Goal: Task Accomplishment & Management: Manage account settings

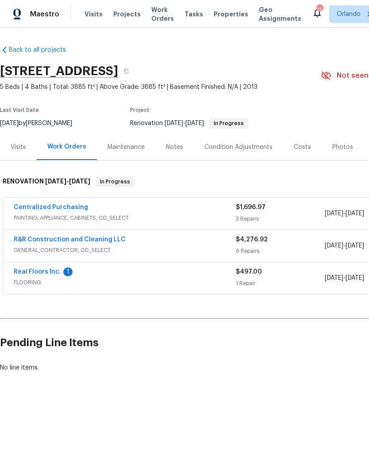
click at [88, 242] on link "R&R Construction and Cleaning LLC" at bounding box center [70, 240] width 112 height 6
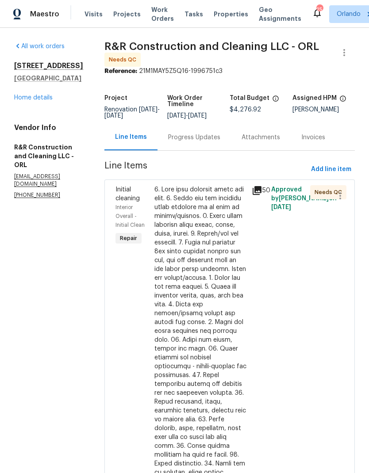
click at [200, 301] on div at bounding box center [200, 397] width 92 height 425
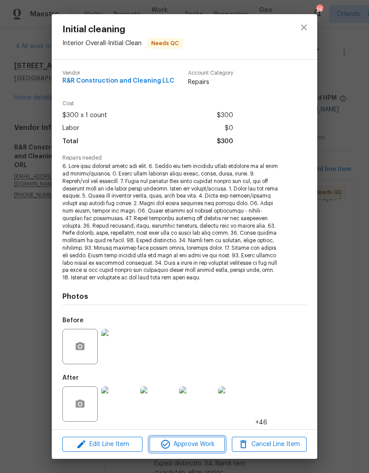
click at [200, 444] on span "Approve Work" at bounding box center [186, 444] width 69 height 11
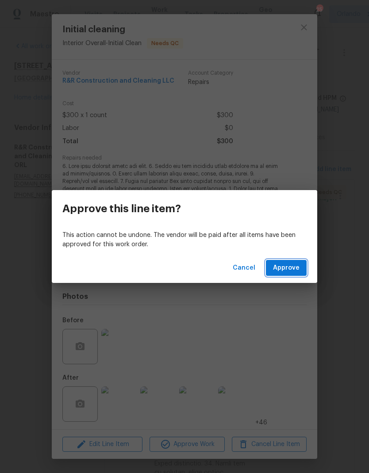
click at [294, 268] on span "Approve" at bounding box center [286, 268] width 27 height 11
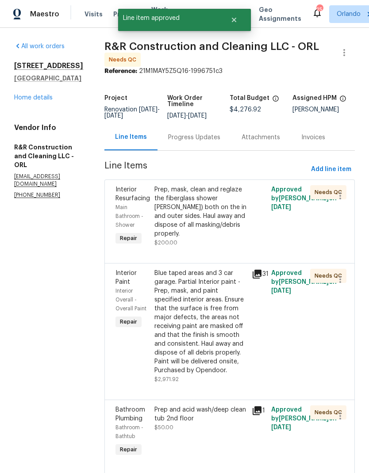
click at [221, 239] on div "Prep, mask, clean and reglaze the fiberglass shower [PERSON_NAME]) both on the …" at bounding box center [200, 211] width 92 height 53
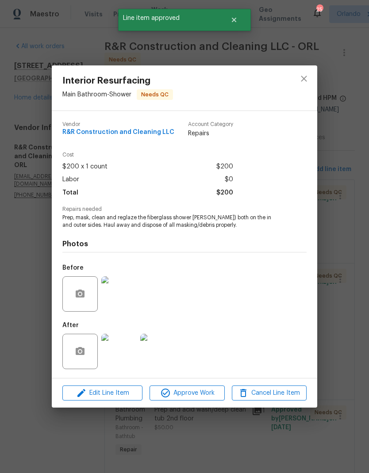
click at [202, 399] on span "Approve Work" at bounding box center [186, 393] width 69 height 11
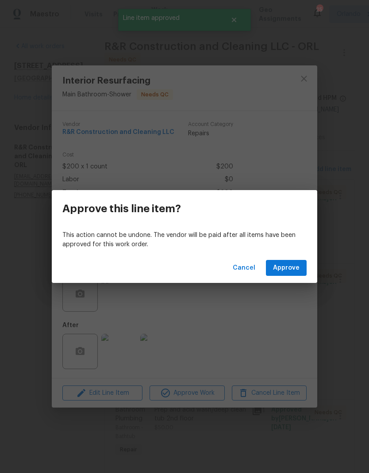
click at [296, 266] on span "Approve" at bounding box center [286, 268] width 27 height 11
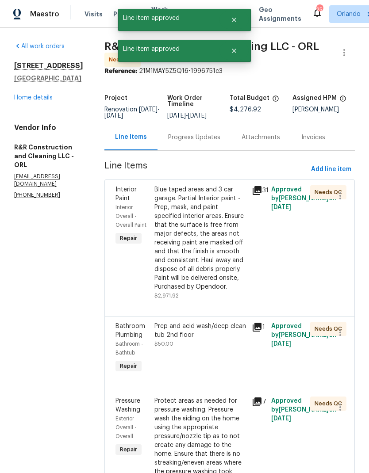
click at [216, 251] on div "Blue taped areas and 3 car garage. Partial Interior paint - Prep, mask, and pai…" at bounding box center [200, 238] width 92 height 106
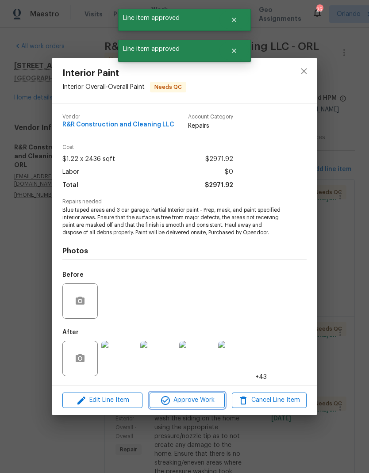
click at [194, 403] on span "Approve Work" at bounding box center [186, 400] width 69 height 11
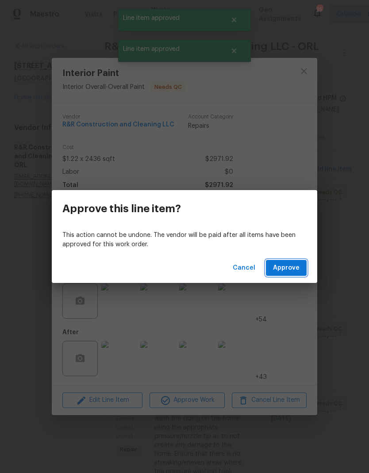
click at [286, 268] on span "Approve" at bounding box center [286, 268] width 27 height 11
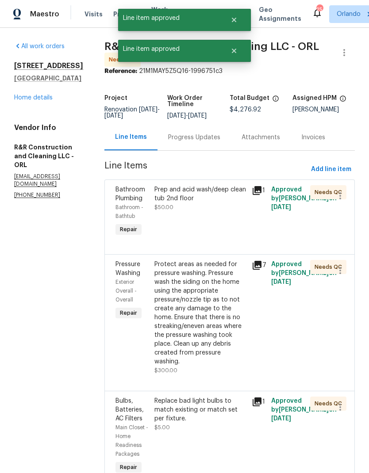
click at [226, 240] on div "Prep and acid wash/deep clean tub 2nd floor $50.00" at bounding box center [200, 212] width 97 height 58
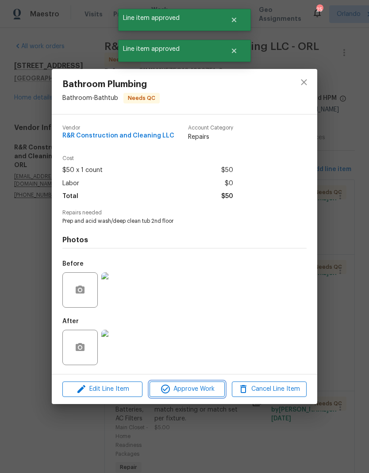
click at [202, 389] on span "Approve Work" at bounding box center [186, 389] width 69 height 11
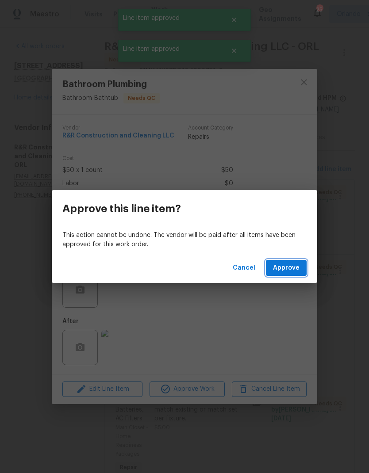
click at [287, 266] on span "Approve" at bounding box center [286, 268] width 27 height 11
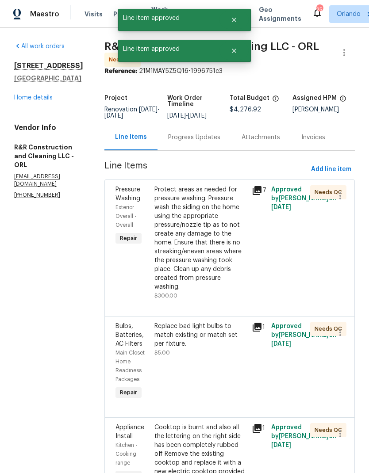
click at [233, 227] on div "Protect areas as needed for pressure washing. Pressure wash the siding on the h…" at bounding box center [200, 238] width 92 height 106
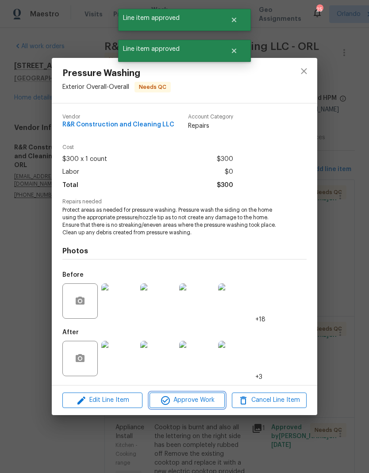
click at [202, 398] on span "Approve Work" at bounding box center [186, 400] width 69 height 11
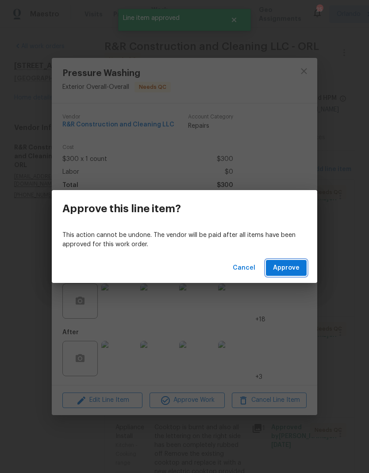
click at [297, 266] on span "Approve" at bounding box center [286, 268] width 27 height 11
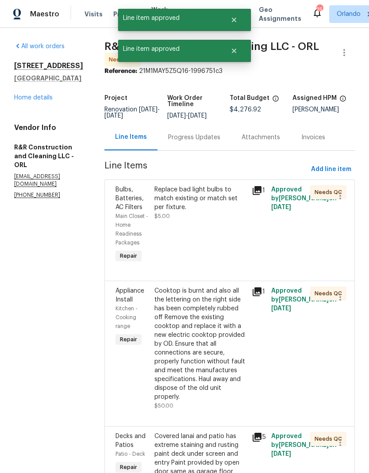
click at [221, 238] on div "Replace bad light bulbs to match existing or match set per fixture. $5.00" at bounding box center [200, 225] width 97 height 85
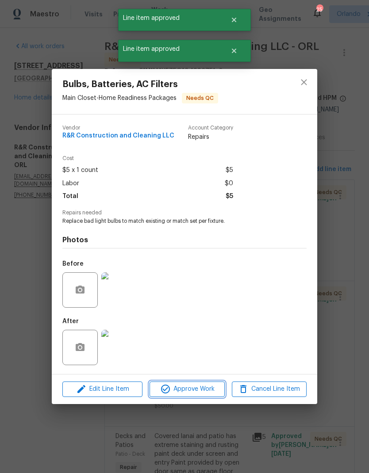
click at [208, 393] on span "Approve Work" at bounding box center [186, 389] width 69 height 11
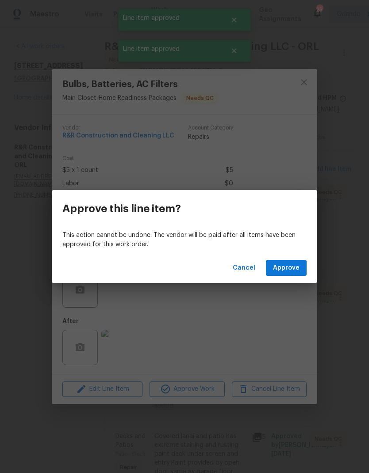
click at [299, 261] on button "Approve" at bounding box center [286, 268] width 41 height 16
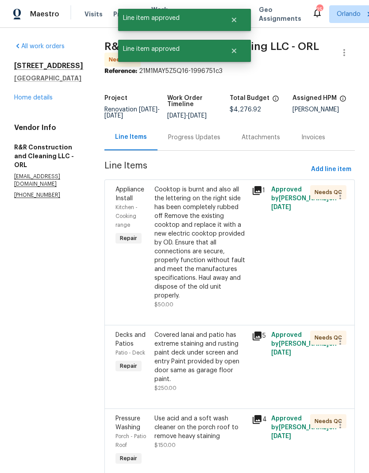
click at [222, 245] on div "Cooktop is burnt and also all the lettering on the right side has been complete…" at bounding box center [200, 242] width 92 height 115
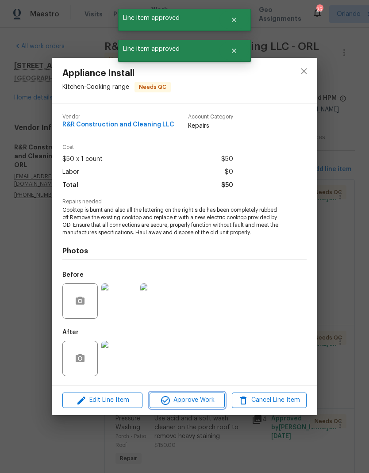
click at [195, 395] on button "Approve Work" at bounding box center [187, 400] width 75 height 15
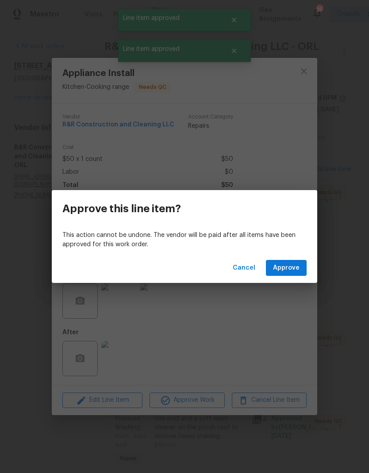
click at [293, 269] on span "Approve" at bounding box center [286, 268] width 27 height 11
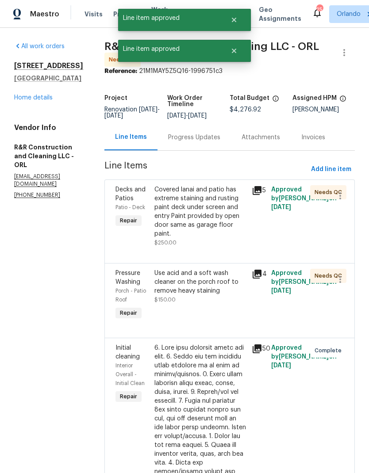
click at [226, 239] on div "Covered lanai and patio has extreme staining and rusting paint deck under scree…" at bounding box center [200, 211] width 92 height 53
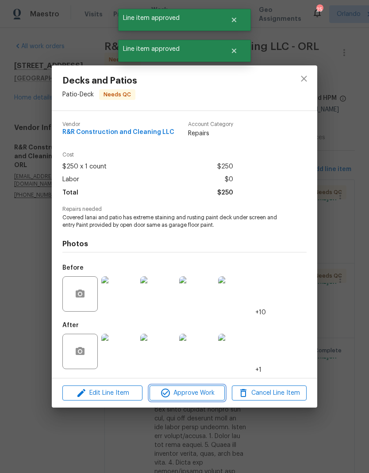
click at [208, 392] on span "Approve Work" at bounding box center [186, 393] width 69 height 11
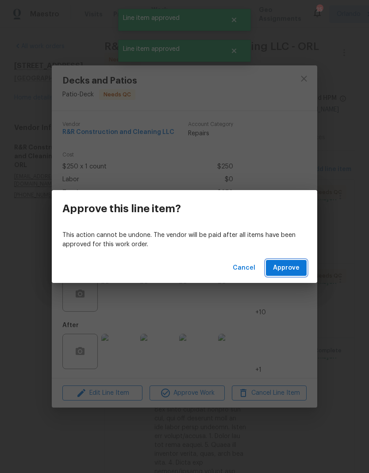
click at [288, 267] on span "Approve" at bounding box center [286, 268] width 27 height 11
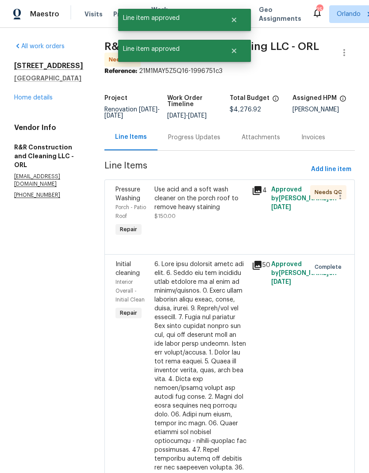
click at [226, 227] on div "Use acid and a soft wash cleaner on the porch roof to remove heavy staining $15…" at bounding box center [200, 212] width 97 height 58
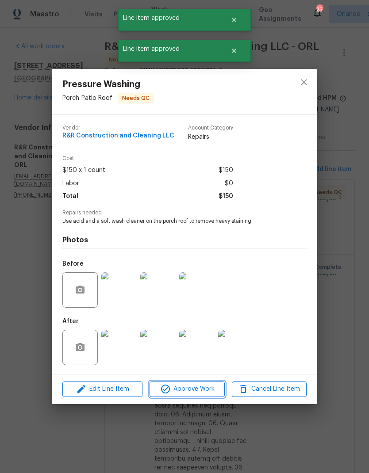
click at [203, 388] on span "Approve Work" at bounding box center [186, 389] width 69 height 11
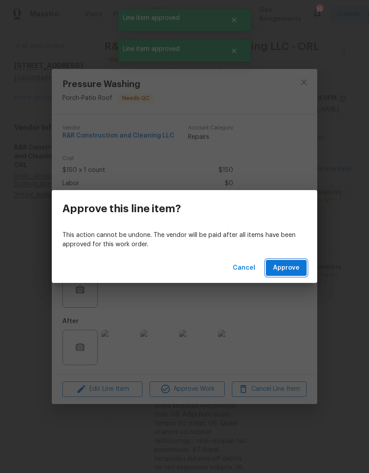
click at [301, 267] on button "Approve" at bounding box center [286, 268] width 41 height 16
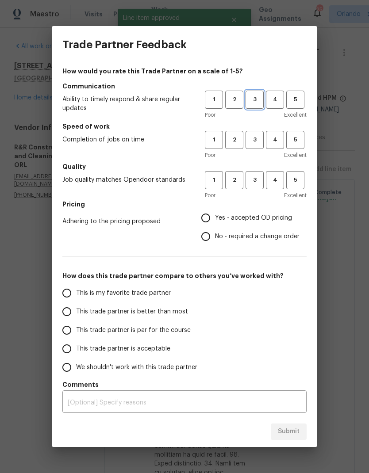
click at [253, 101] on span "3" at bounding box center [254, 100] width 16 height 10
click at [256, 138] on span "3" at bounding box center [254, 140] width 16 height 10
click at [258, 176] on span "3" at bounding box center [254, 180] width 16 height 10
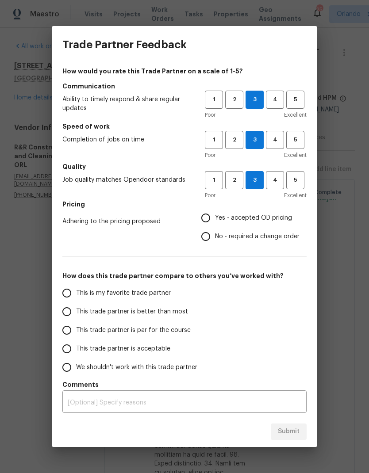
click at [225, 219] on span "Yes - accepted OD pricing" at bounding box center [253, 218] width 77 height 9
click at [215, 219] on input "Yes - accepted OD pricing" at bounding box center [205, 218] width 19 height 19
radio input "true"
click at [169, 292] on label "This is my favorite trade partner" at bounding box center [128, 293] width 140 height 19
click at [76, 292] on input "This is my favorite trade partner" at bounding box center [67, 293] width 19 height 19
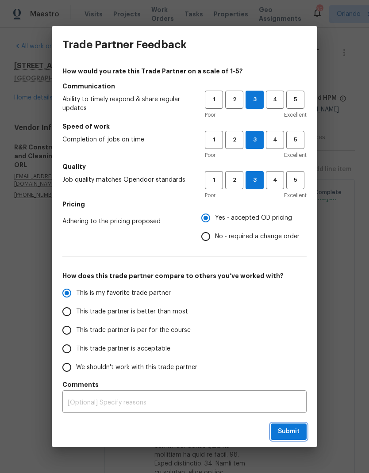
click at [292, 429] on span "Submit" at bounding box center [289, 432] width 22 height 11
radio input "true"
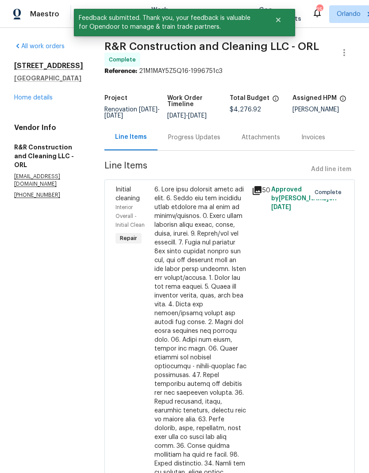
click at [44, 100] on link "Home details" at bounding box center [33, 98] width 38 height 6
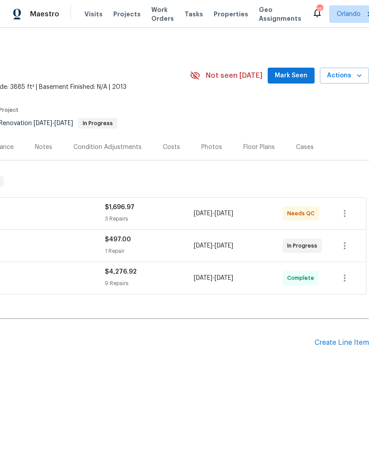
scroll to position [0, 131]
click at [298, 73] on span "Mark Seen" at bounding box center [291, 75] width 33 height 11
click at [357, 75] on icon "button" at bounding box center [359, 75] width 9 height 9
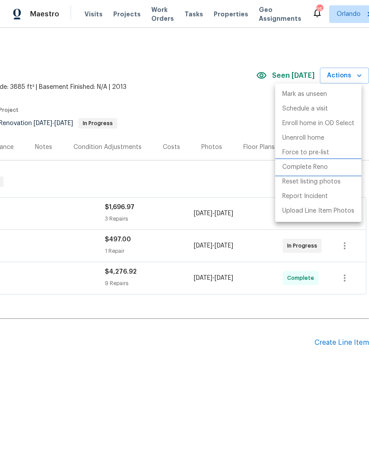
click at [317, 170] on p "Complete Reno" at bounding box center [305, 167] width 46 height 9
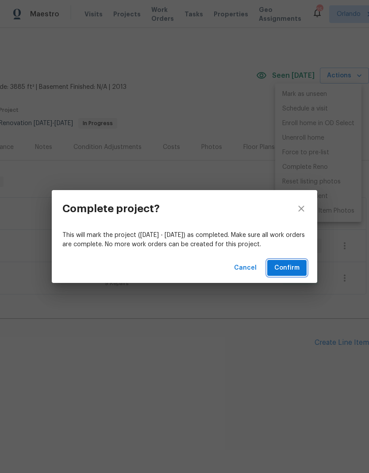
click at [293, 269] on span "Confirm" at bounding box center [286, 268] width 25 height 11
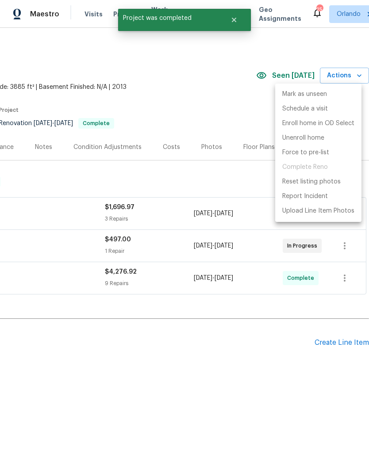
click at [229, 335] on div at bounding box center [184, 236] width 369 height 473
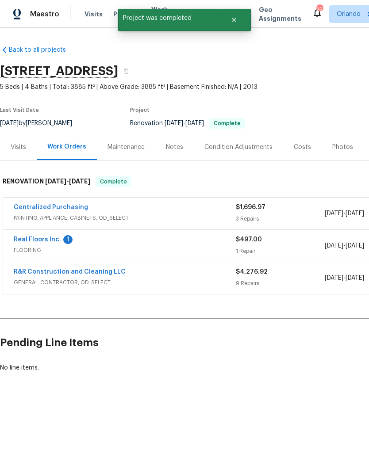
scroll to position [0, 0]
click at [64, 246] on span "FLOORING" at bounding box center [125, 250] width 222 height 9
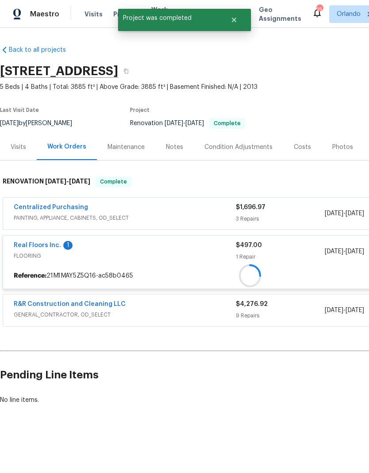
click at [54, 243] on link "Real Floors Inc." at bounding box center [37, 245] width 47 height 6
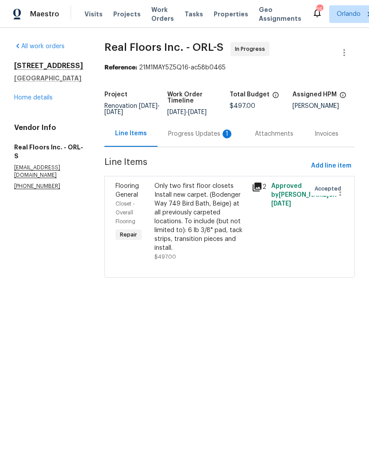
click at [34, 101] on link "Home details" at bounding box center [33, 98] width 38 height 6
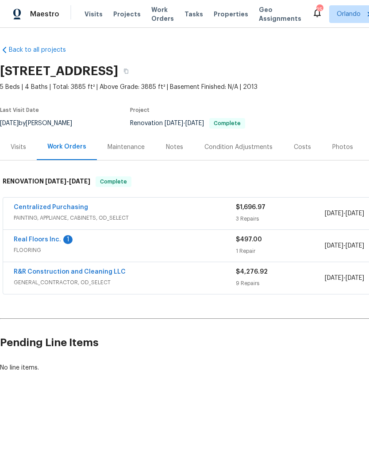
click at [341, 148] on div "Photos" at bounding box center [342, 147] width 21 height 9
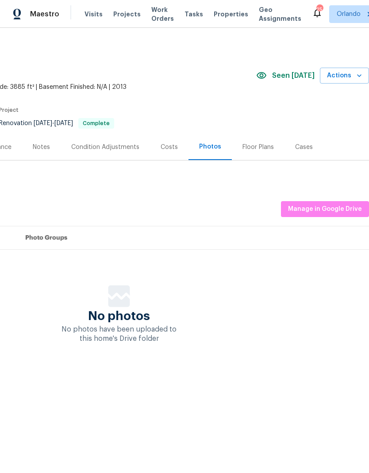
scroll to position [0, 131]
click at [346, 211] on span "Manage in Google Drive" at bounding box center [325, 209] width 74 height 11
